Goal: Transaction & Acquisition: Purchase product/service

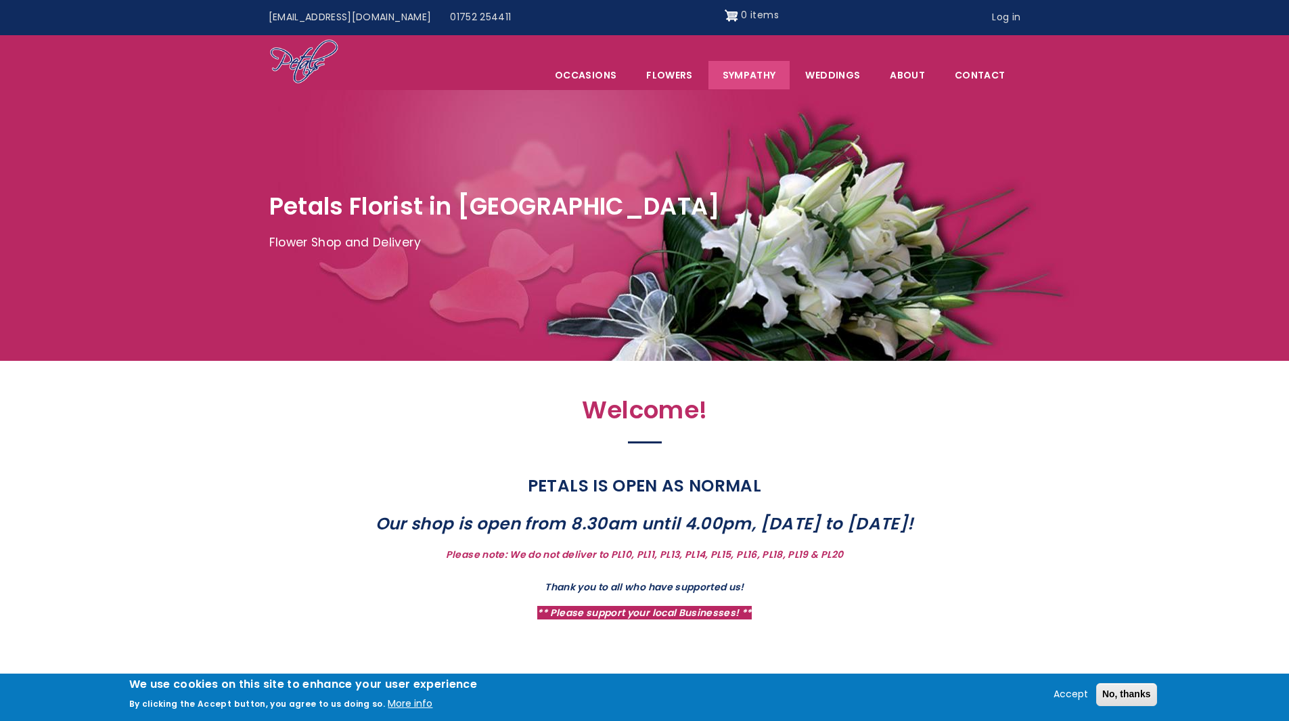
click at [756, 77] on link "Sympathy" at bounding box center [749, 75] width 82 height 28
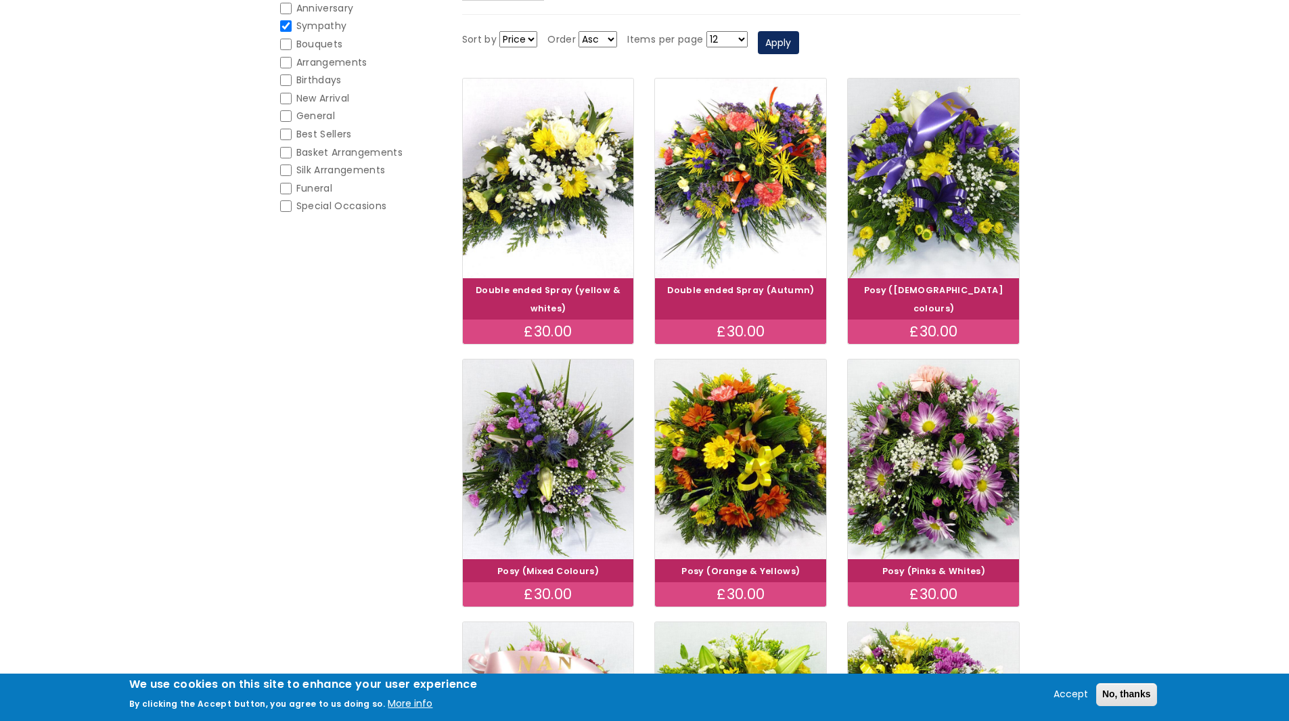
scroll to position [135, 0]
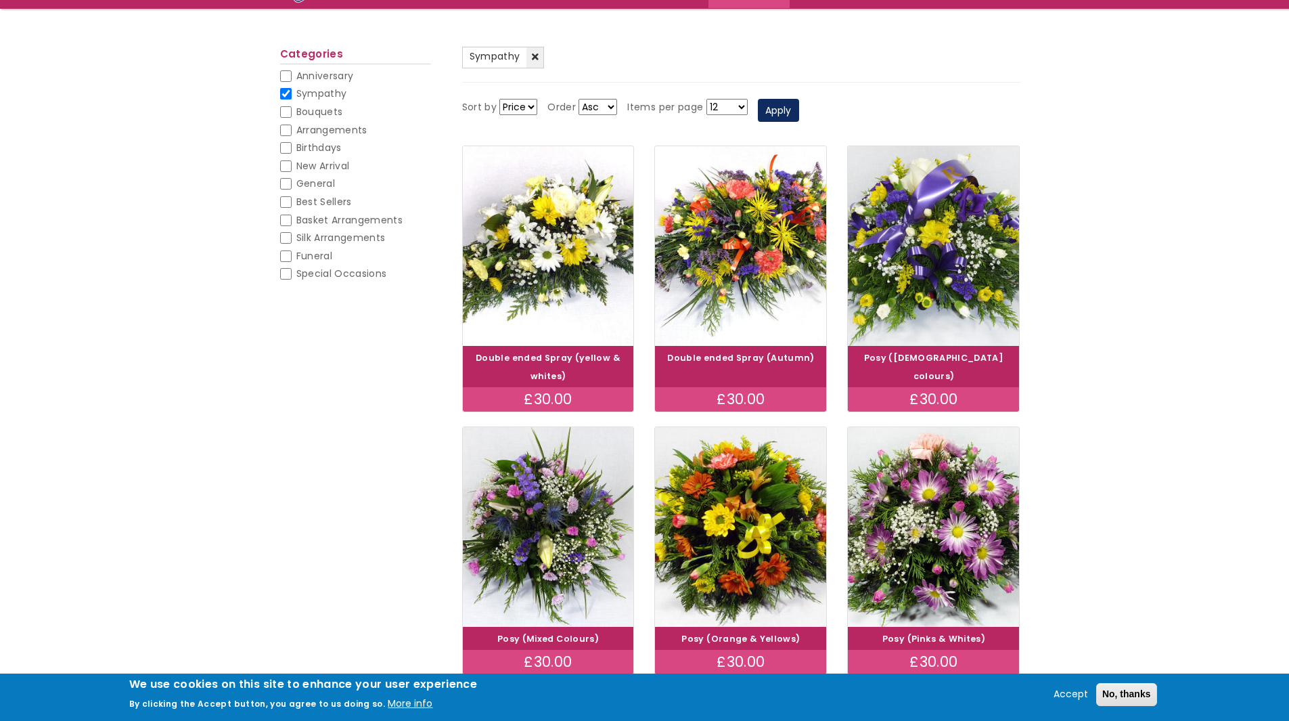
click at [288, 110] on input "Bouquets" at bounding box center [286, 112] width 12 height 12
checkbox input "false"
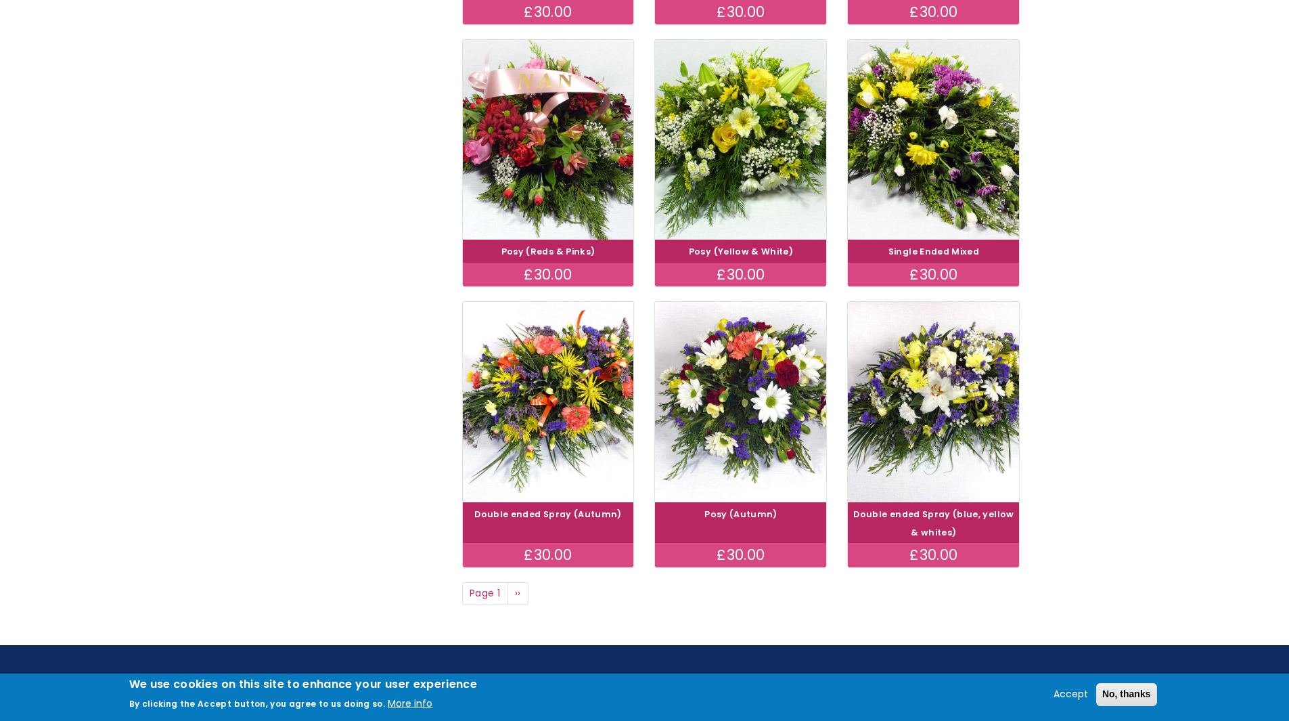
scroll to position [812, 0]
